Goal: Find specific page/section: Find specific page/section

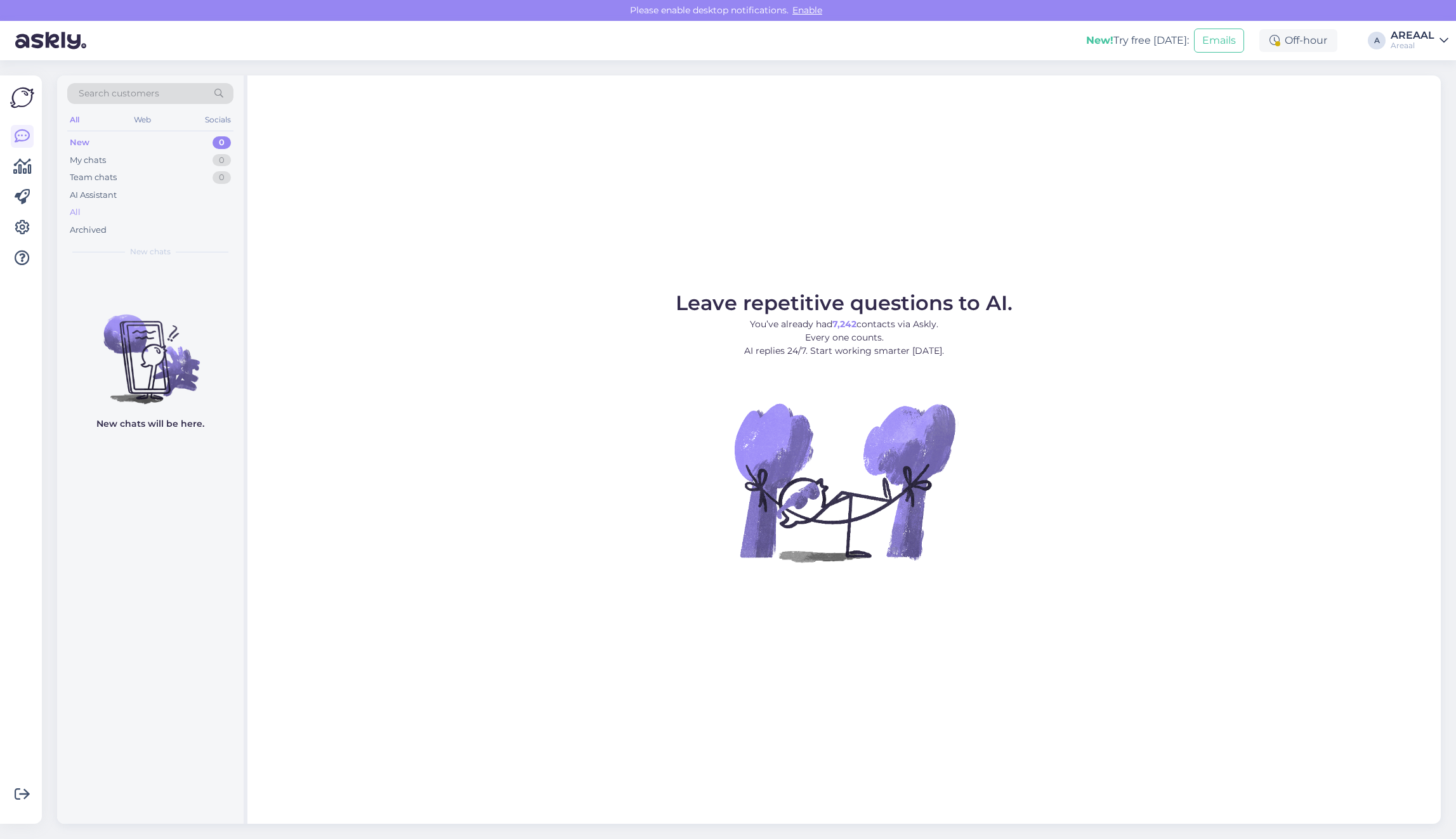
click at [181, 213] on div "All" at bounding box center [150, 212] width 167 height 17
click at [146, 227] on div "Archived" at bounding box center [150, 230] width 167 height 17
click at [146, 216] on div "All" at bounding box center [150, 212] width 167 height 17
click at [138, 209] on div "All" at bounding box center [150, 212] width 167 height 17
click at [108, 211] on div "All" at bounding box center [150, 212] width 167 height 17
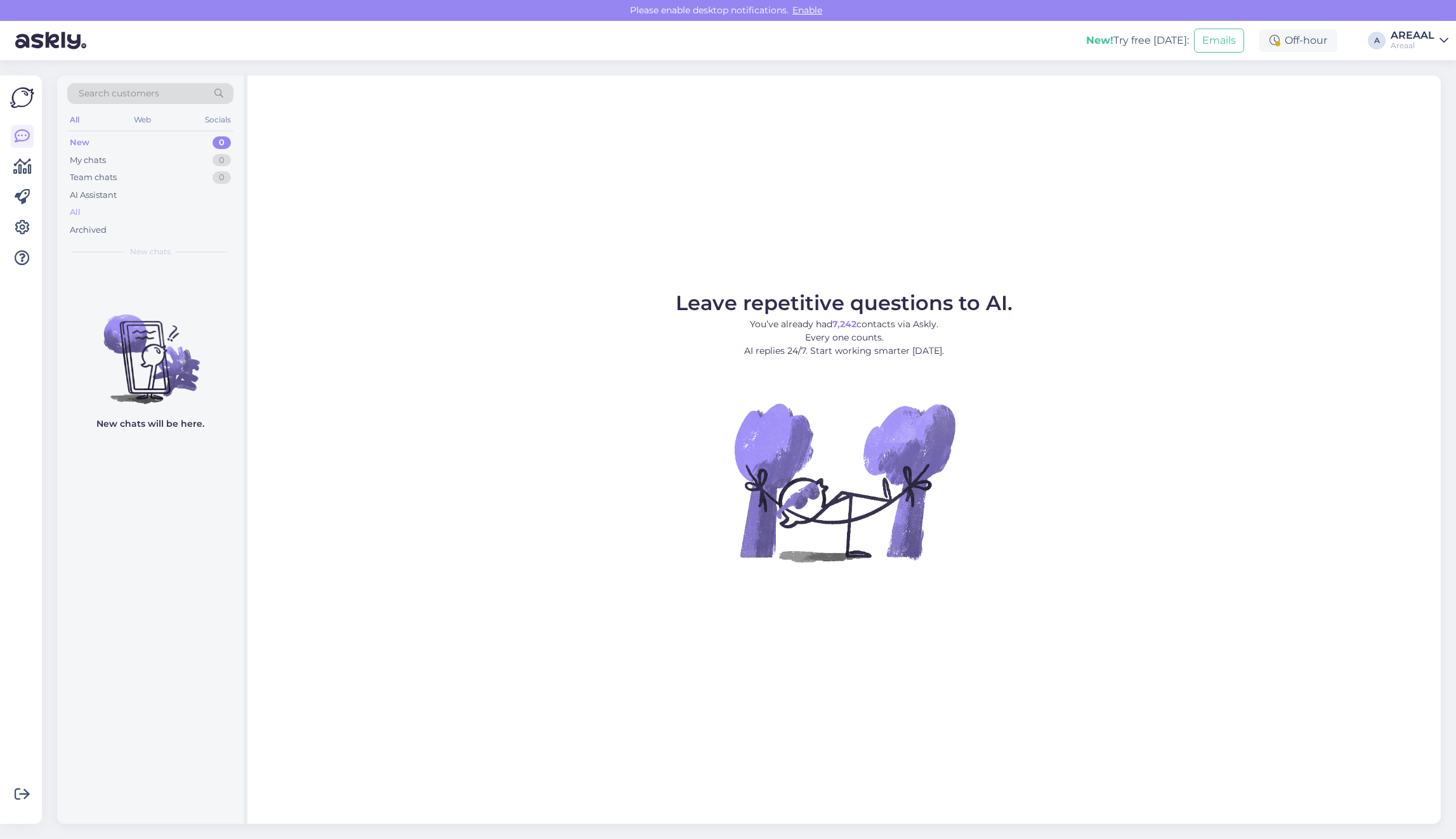
click at [140, 219] on div "All" at bounding box center [150, 212] width 167 height 17
